Goal: Information Seeking & Learning: Check status

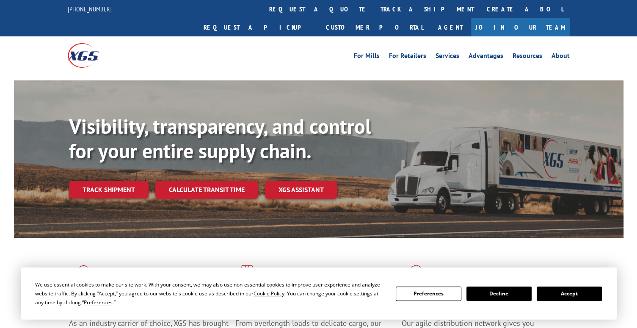
click at [578, 294] on button "Accept" at bounding box center [569, 294] width 65 height 14
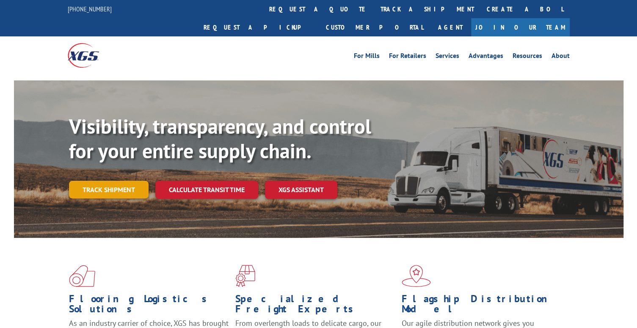
click at [106, 181] on link "Track shipment" at bounding box center [109, 190] width 80 height 18
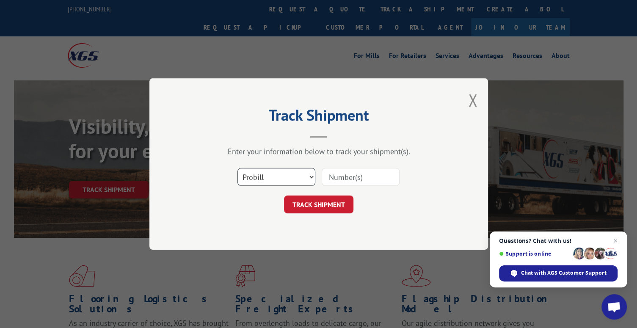
click at [311, 176] on select "Select category... Probill BOL PO" at bounding box center [276, 177] width 78 height 18
select select "po"
click at [237, 168] on select "Select category... Probill BOL PO" at bounding box center [276, 177] width 78 height 18
click at [345, 177] on input at bounding box center [361, 177] width 78 height 18
paste input "53530319"
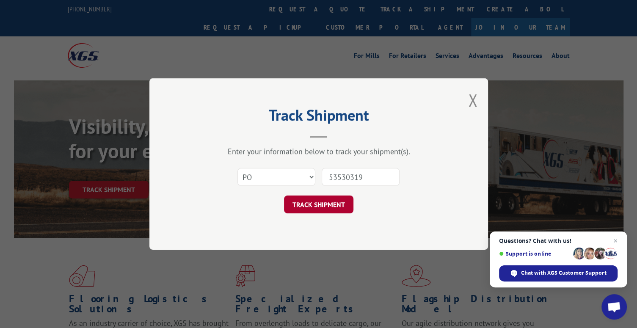
type input "53530319"
click at [307, 207] on button "TRACK SHIPMENT" at bounding box center [318, 205] width 69 height 18
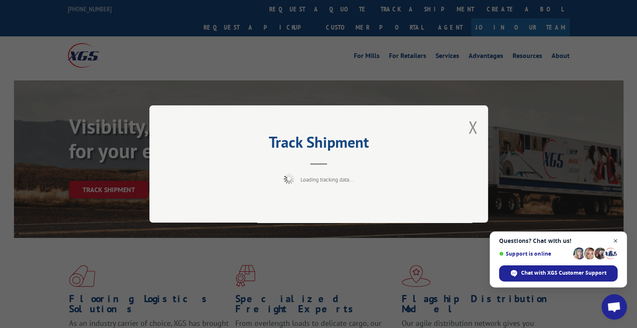
click at [617, 241] on span "Close chat" at bounding box center [615, 241] width 11 height 11
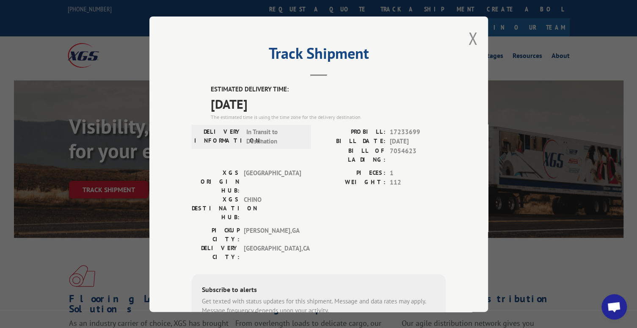
drag, startPoint x: 474, startPoint y: 37, endPoint x: 408, endPoint y: 69, distance: 73.3
click at [476, 36] on div "Track Shipment ESTIMATED DELIVERY TIME: [DATE] The estimated time is using the …" at bounding box center [318, 164] width 339 height 295
click at [468, 39] on button "Close modal" at bounding box center [472, 38] width 9 height 22
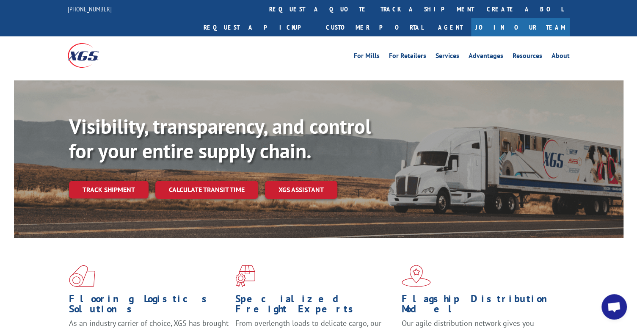
drag, startPoint x: 125, startPoint y: 174, endPoint x: 116, endPoint y: 198, distance: 25.6
click at [126, 181] on link "Track shipment" at bounding box center [109, 190] width 80 height 18
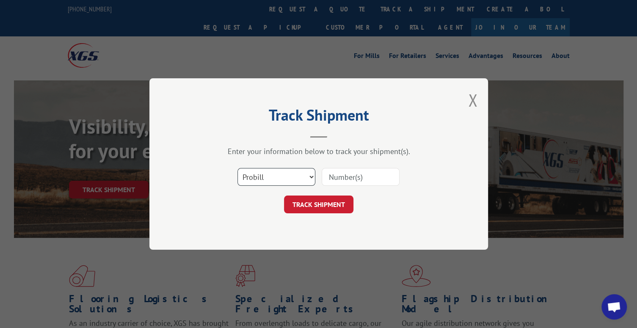
click at [271, 179] on select "Select category... Probill BOL PO" at bounding box center [276, 177] width 78 height 18
select select "po"
click at [237, 168] on select "Select category... Probill BOL PO" at bounding box center [276, 177] width 78 height 18
click at [342, 182] on input at bounding box center [361, 177] width 78 height 18
paste input "53530297"
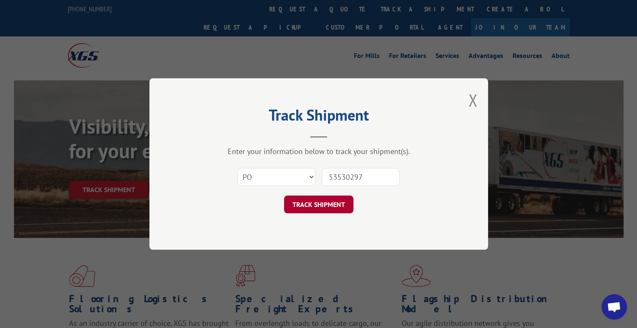
type input "53530297"
click at [320, 201] on button "TRACK SHIPMENT" at bounding box center [318, 205] width 69 height 18
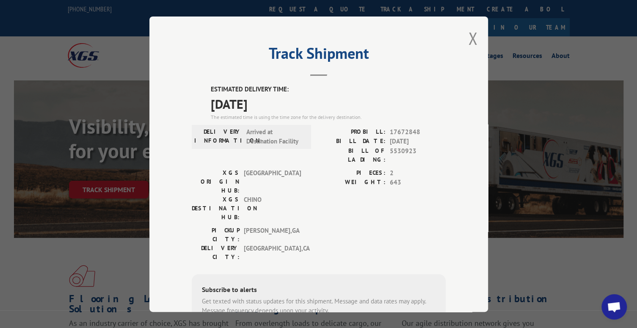
drag, startPoint x: 467, startPoint y: 36, endPoint x: 399, endPoint y: 2, distance: 76.3
click at [468, 36] on button "Close modal" at bounding box center [472, 38] width 9 height 22
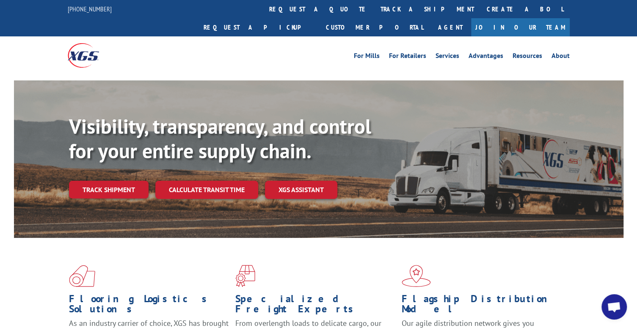
click at [128, 181] on link "Track shipment" at bounding box center [109, 190] width 80 height 18
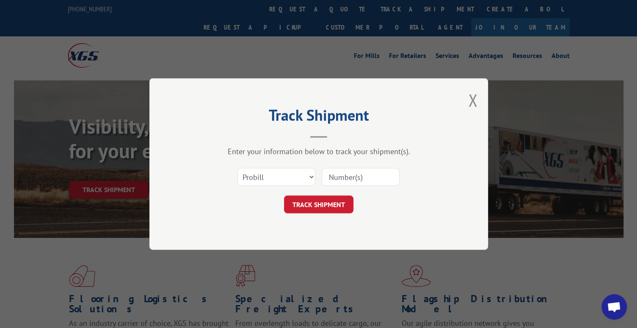
click at [331, 178] on input at bounding box center [361, 177] width 78 height 18
paste input "17479174"
type input "17479174"
click at [302, 202] on button "TRACK SHIPMENT" at bounding box center [318, 205] width 69 height 18
